Goal: Task Accomplishment & Management: Manage account settings

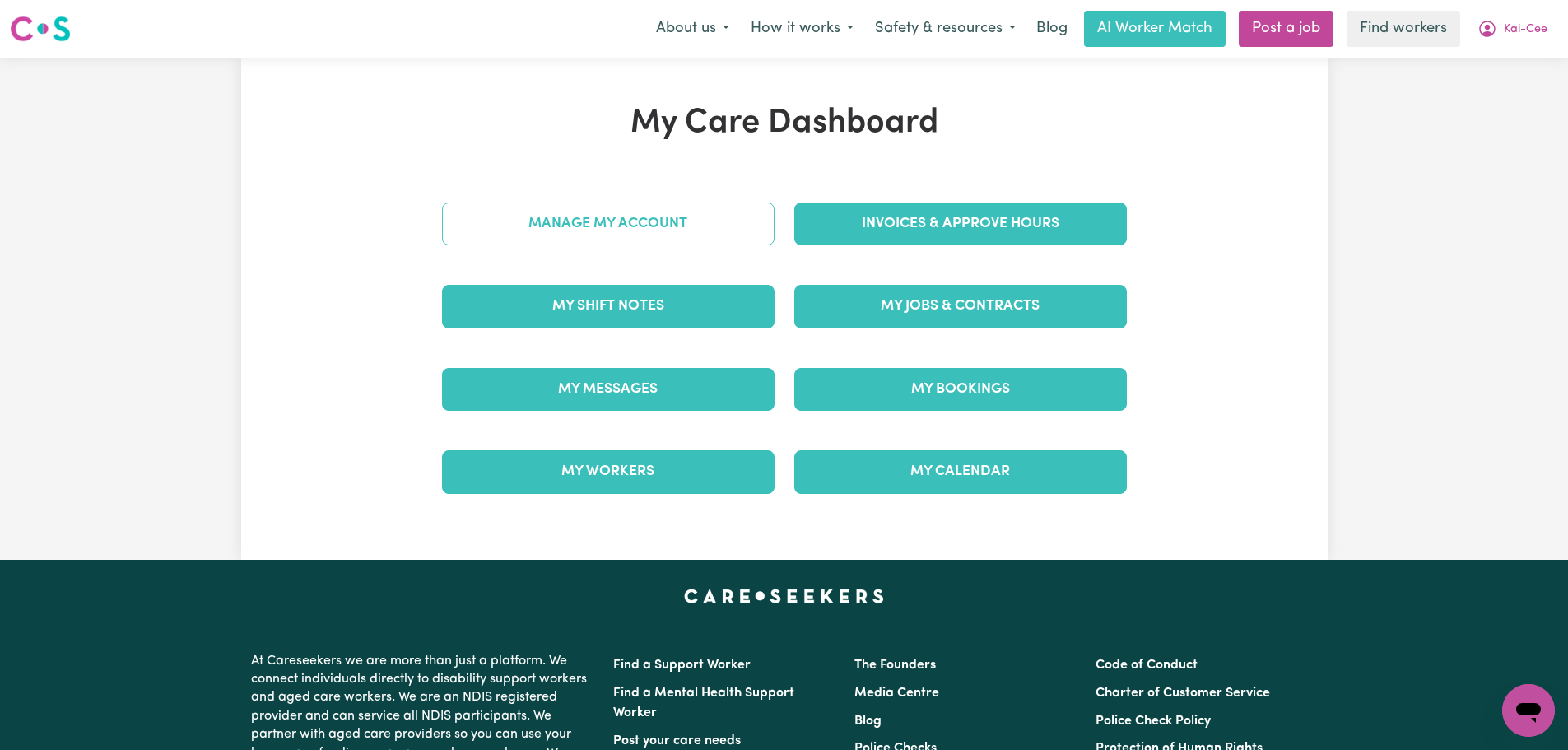
click at [732, 238] on link "Manage My Account" at bounding box center [608, 223] width 332 height 42
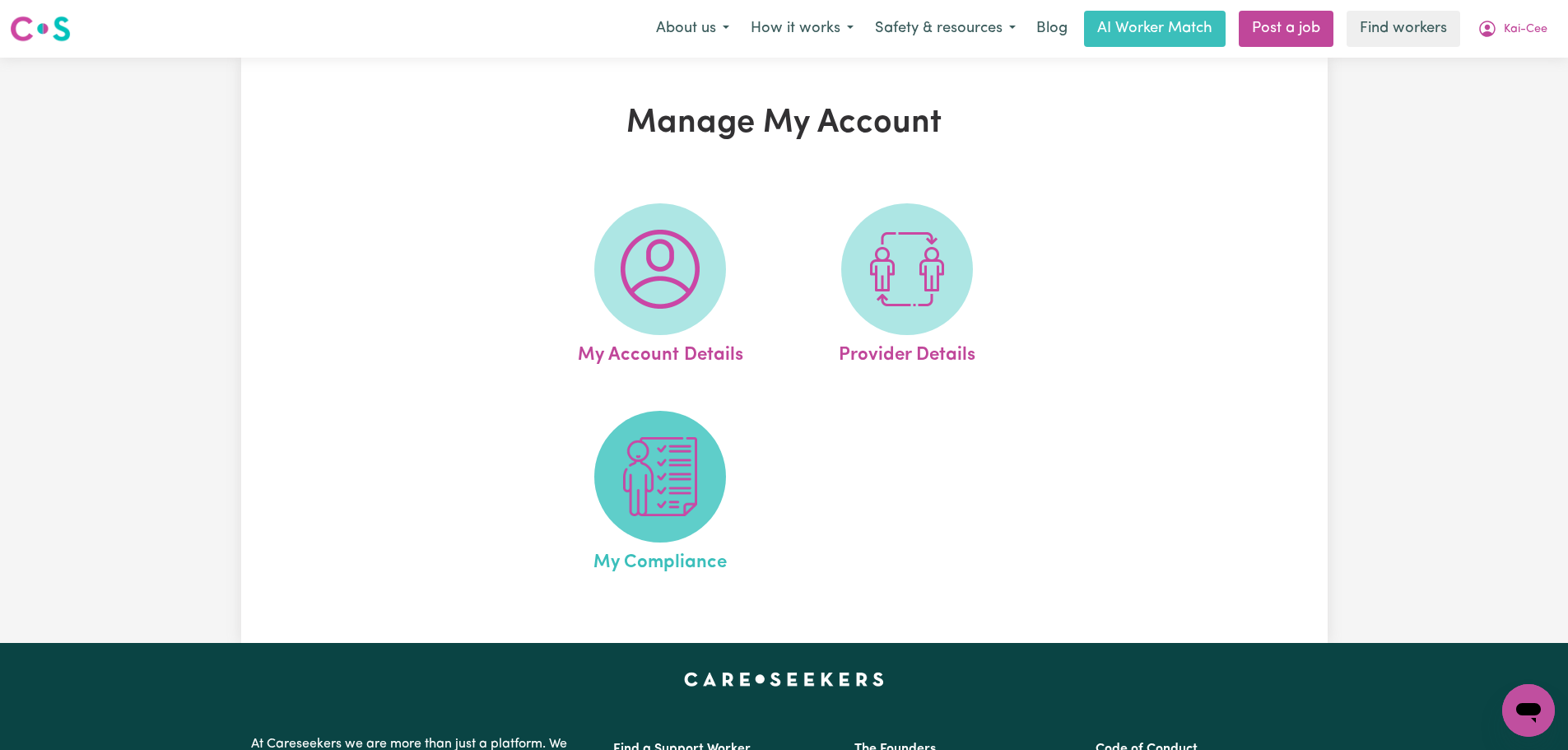
click at [695, 508] on img at bounding box center [660, 476] width 79 height 79
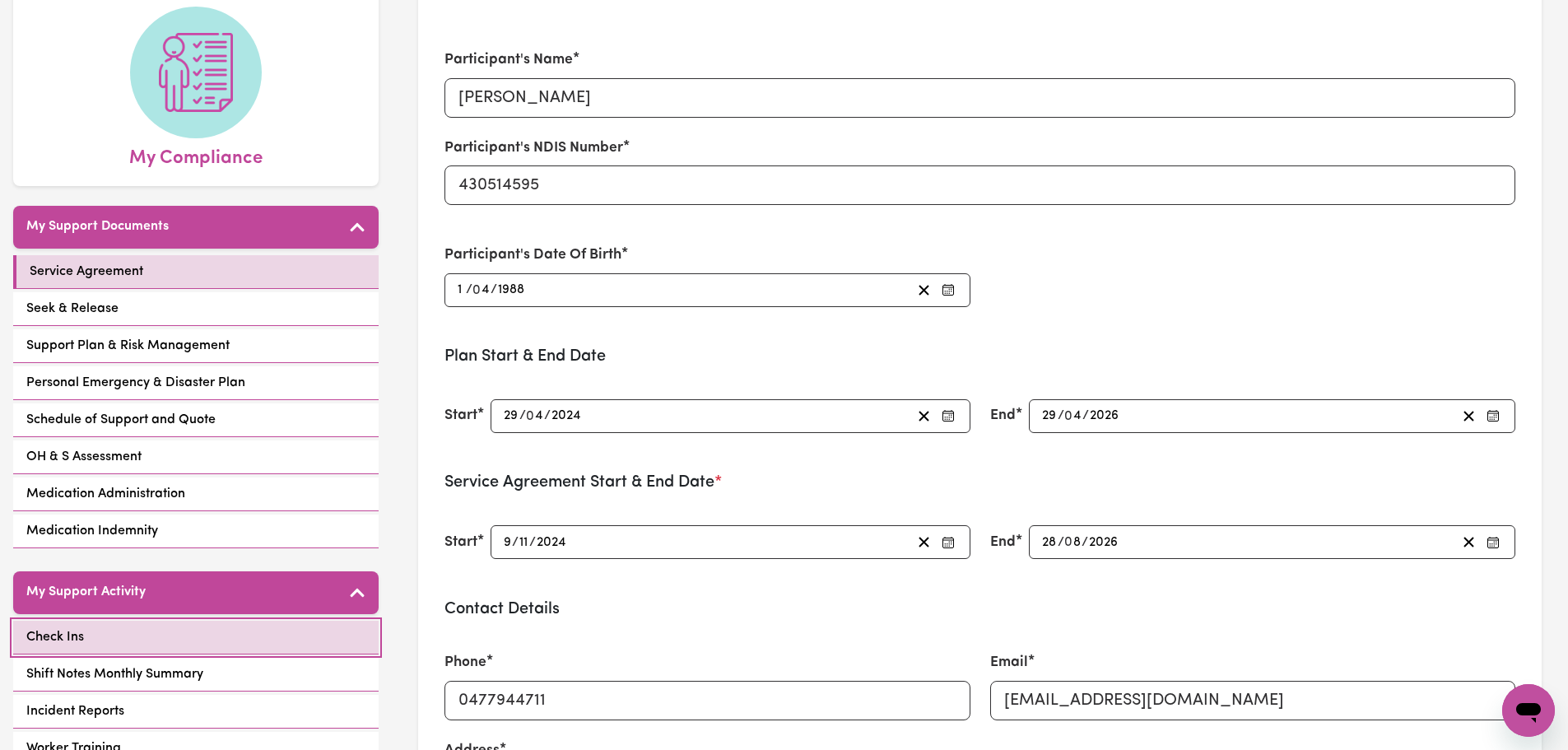
click at [167, 637] on link "Check Ins" at bounding box center [195, 638] width 366 height 34
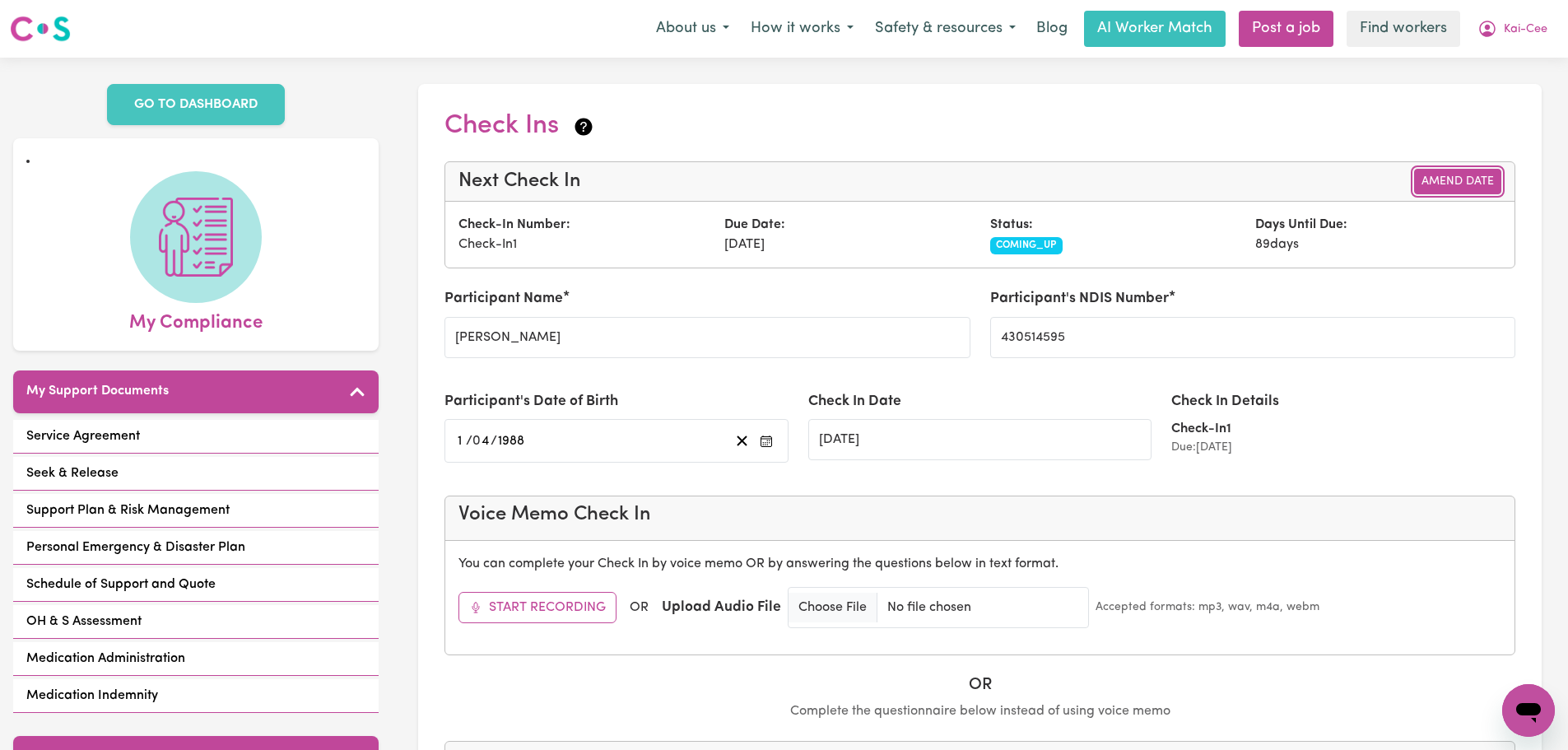
click at [1447, 184] on button "Amend Date" at bounding box center [1457, 182] width 87 height 26
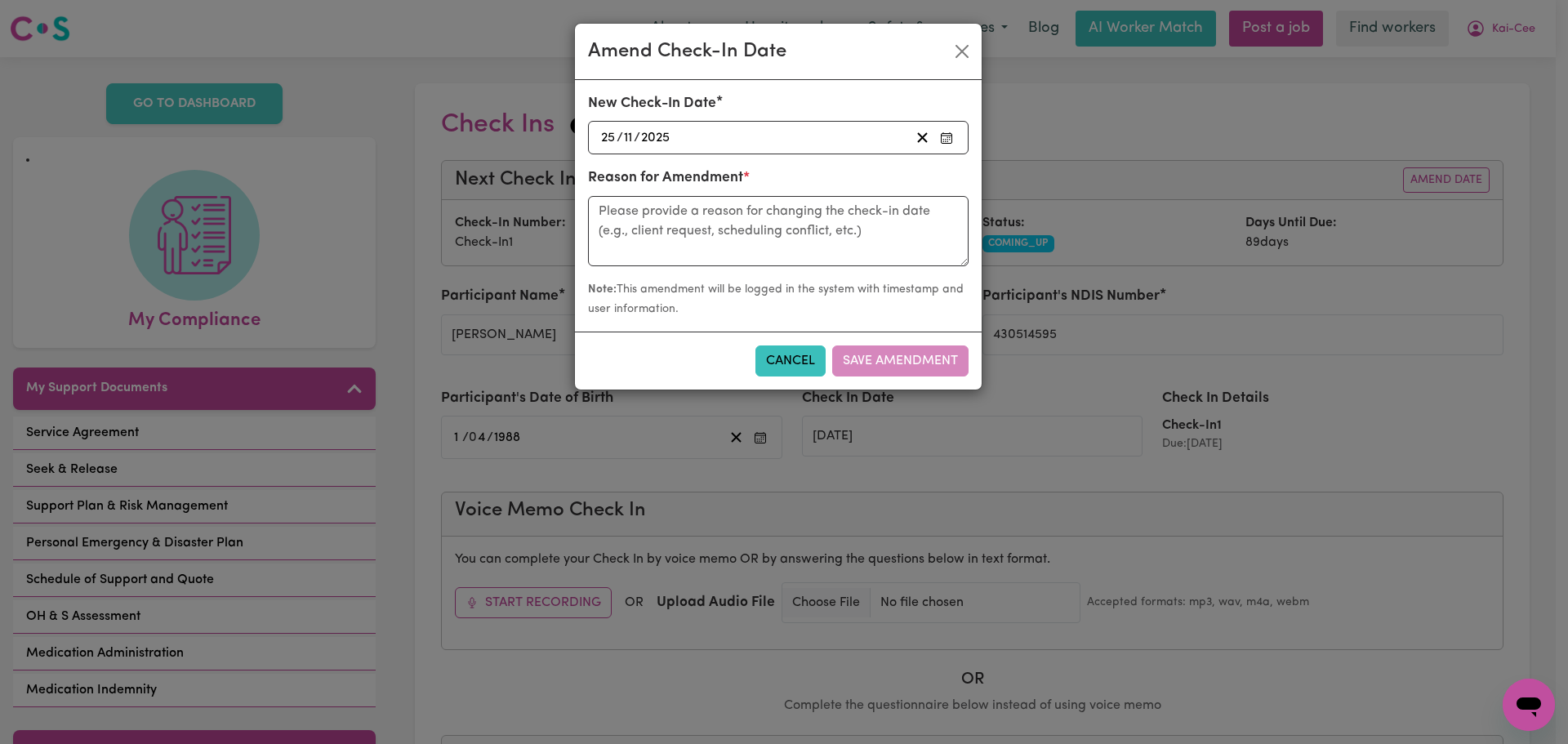
click at [1215, 316] on div "Amend Check-In Date New Check-In Date [DATE] [DATE] Reason for Amendment * Note…" at bounding box center [784, 372] width 1568 height 744
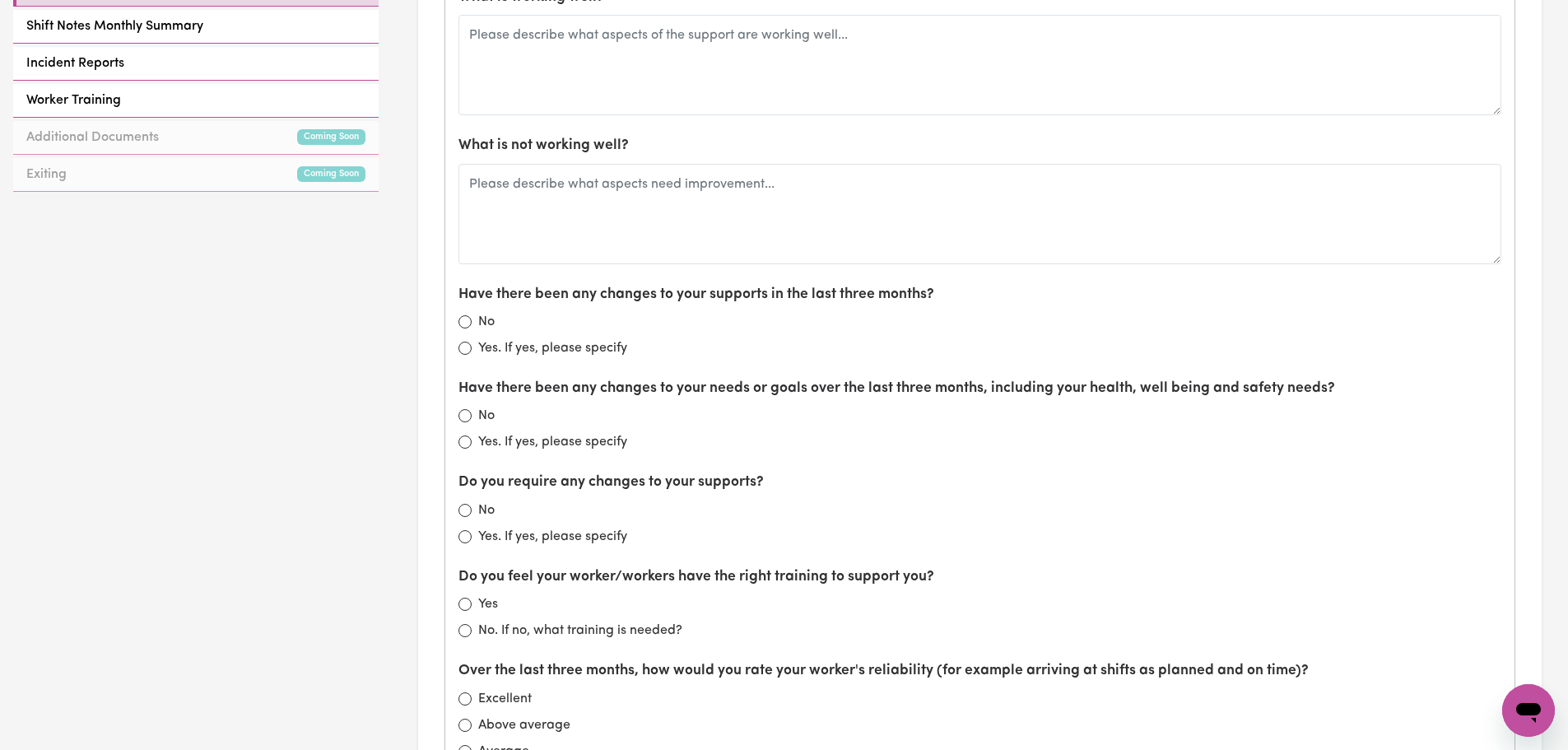
scroll to position [247, 0]
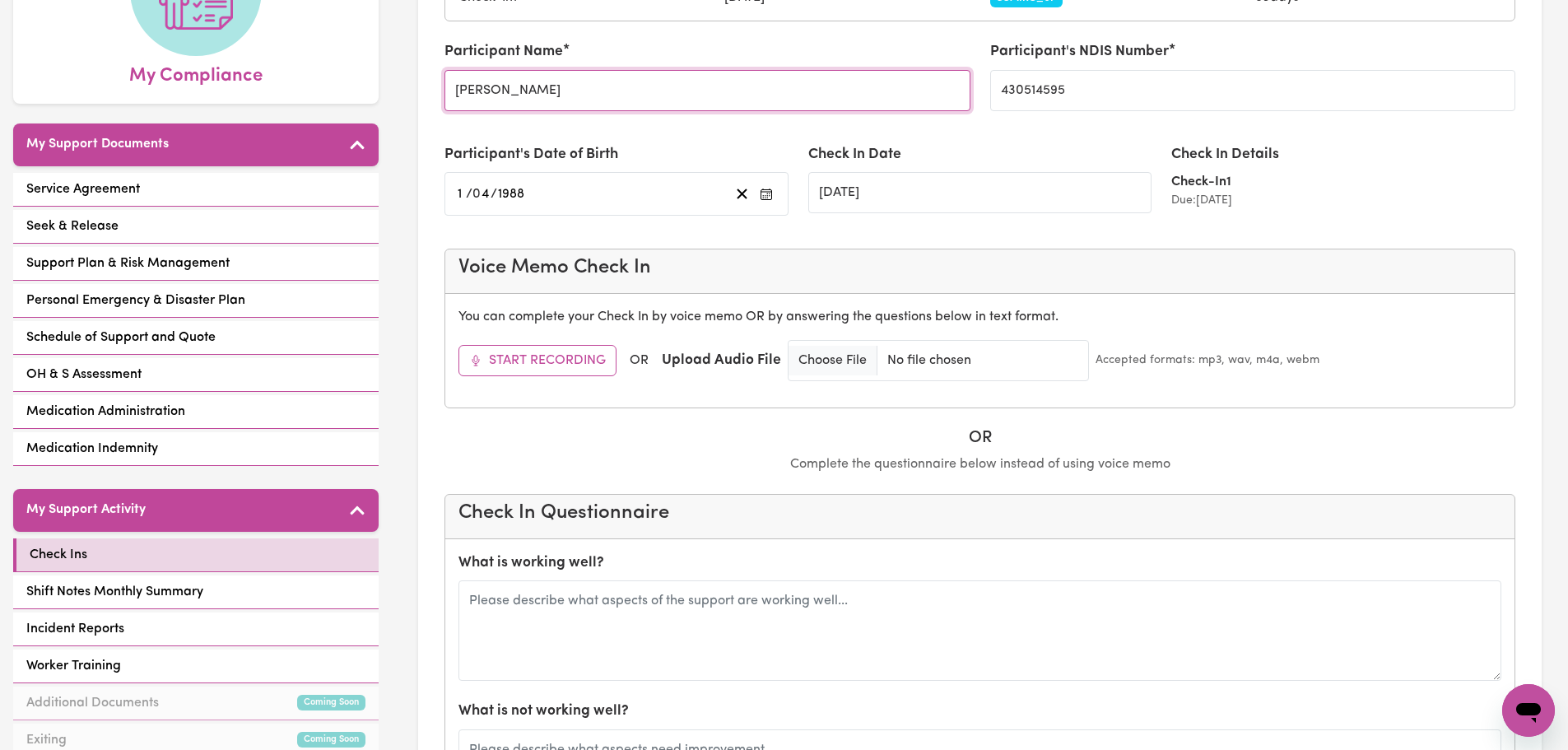
drag, startPoint x: 968, startPoint y: 394, endPoint x: 736, endPoint y: 93, distance: 380.0
click at [733, 95] on input "[PERSON_NAME]" at bounding box center [707, 91] width 525 height 42
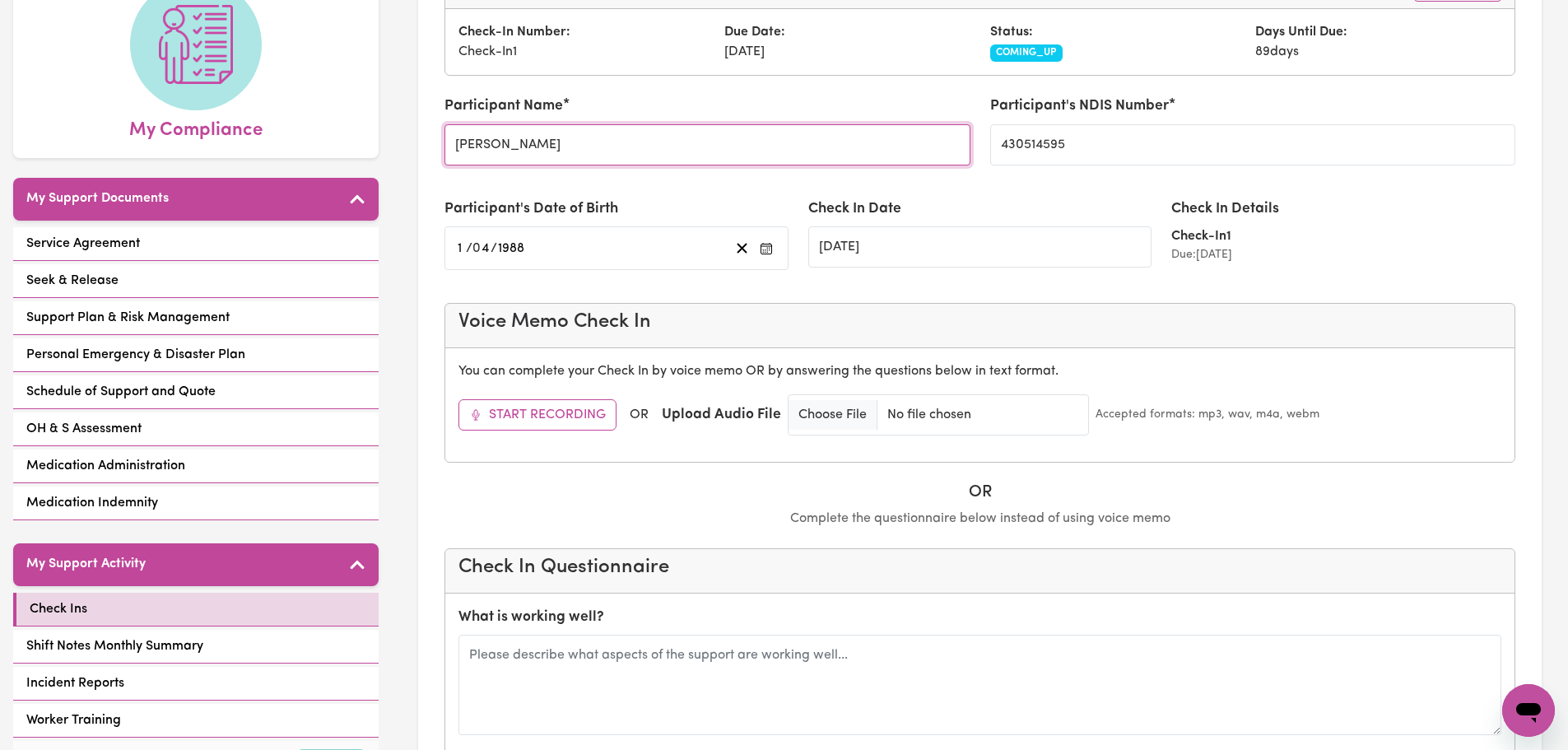
scroll to position [0, 0]
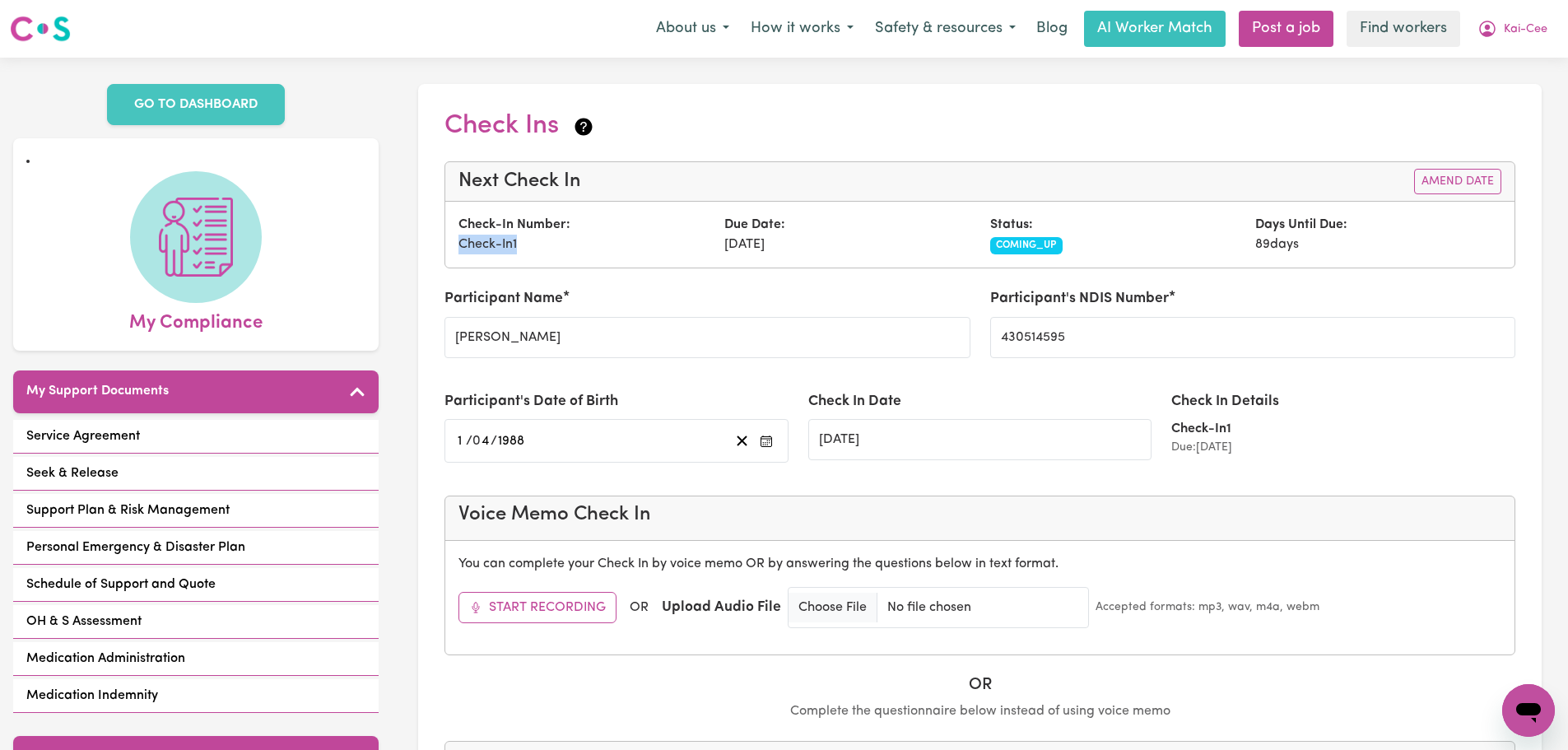
drag, startPoint x: 460, startPoint y: 243, endPoint x: 533, endPoint y: 243, distance: 73.0
click at [533, 243] on div "Check-In Number: Check-In 1" at bounding box center [581, 234] width 266 height 40
click at [519, 247] on div "Check-In Number: Check-In 1" at bounding box center [581, 234] width 266 height 40
drag, startPoint x: 513, startPoint y: 247, endPoint x: 528, endPoint y: 246, distance: 15.0
click at [528, 246] on div "Check-In Number: Check-In 1" at bounding box center [581, 234] width 266 height 40
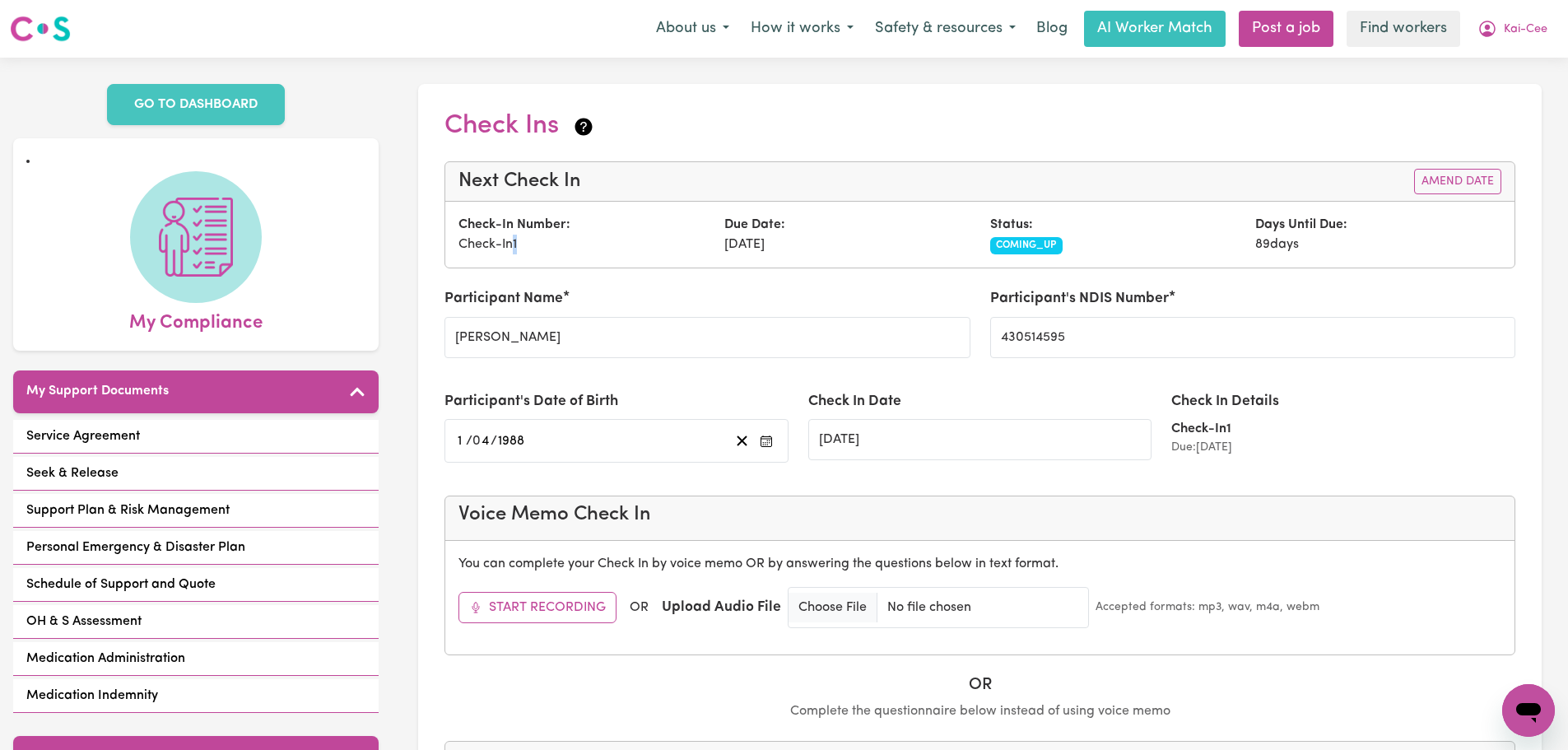
click at [532, 246] on div "Check-In Number: Check-In 1" at bounding box center [581, 234] width 266 height 40
click at [861, 429] on input "[DATE]" at bounding box center [981, 439] width 344 height 42
click at [865, 437] on input "[DATE]" at bounding box center [981, 439] width 344 height 42
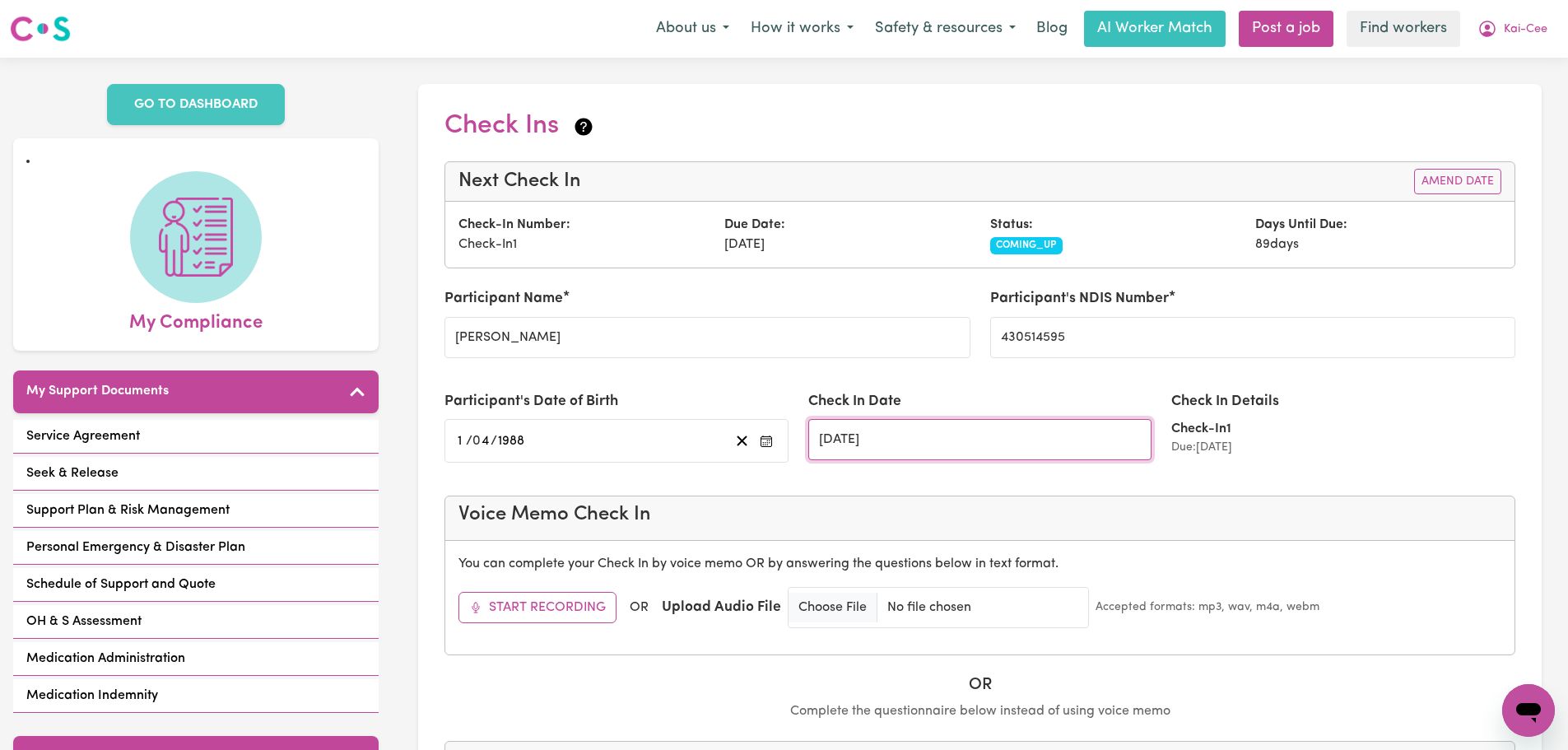
click at [865, 437] on input "[DATE]" at bounding box center [981, 439] width 344 height 42
click at [920, 235] on div "Due Date: [DATE]" at bounding box center [847, 234] width 266 height 40
